Goal: Navigation & Orientation: Find specific page/section

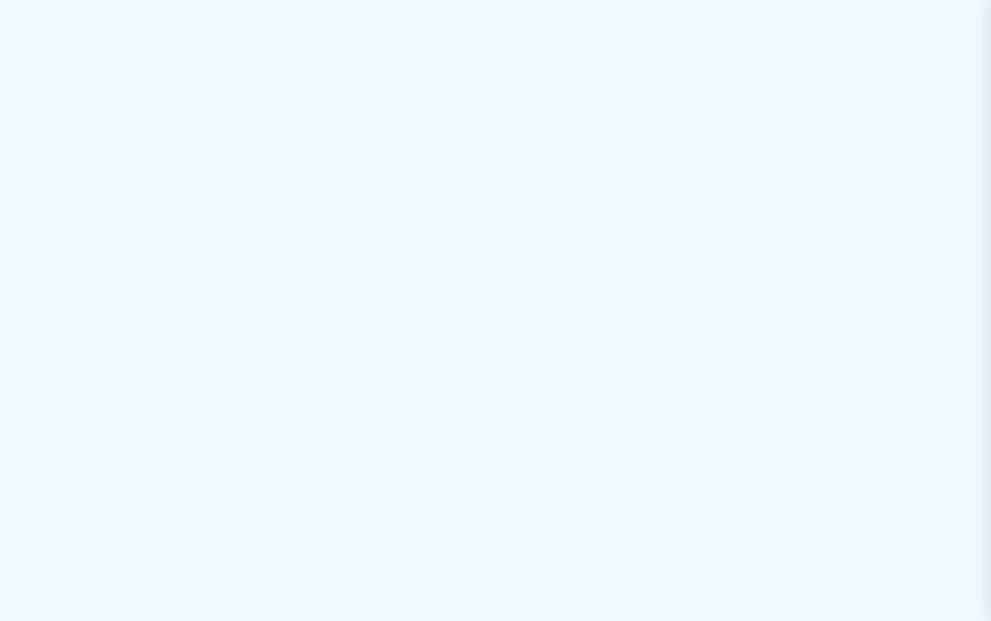
click at [389, 62] on div at bounding box center [495, 310] width 991 height 621
